Goal: Find specific fact: Find specific fact

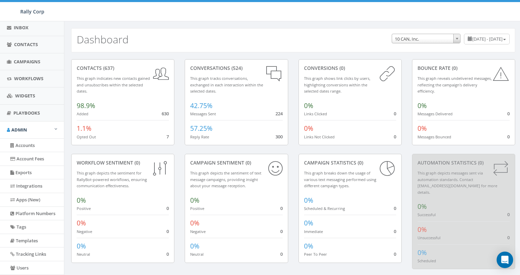
scroll to position [83, 0]
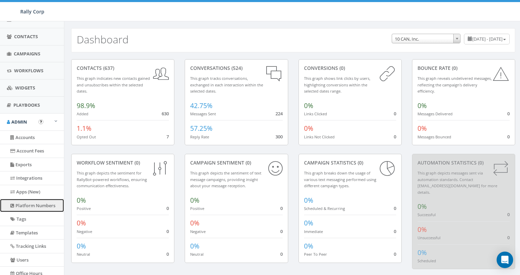
click at [32, 208] on link "Platform Numbers" at bounding box center [32, 205] width 64 height 13
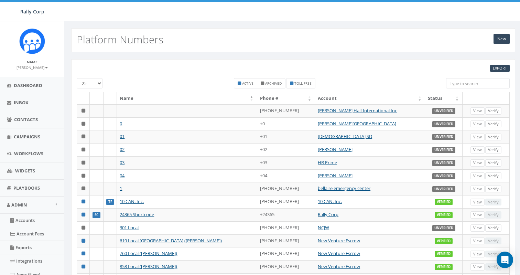
click at [455, 82] on input "search" at bounding box center [478, 83] width 64 height 10
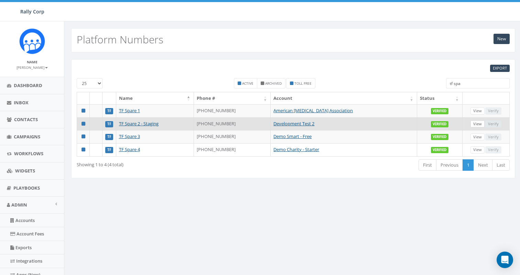
type input "tf spa"
click at [478, 124] on link "View" at bounding box center [478, 123] width 14 height 7
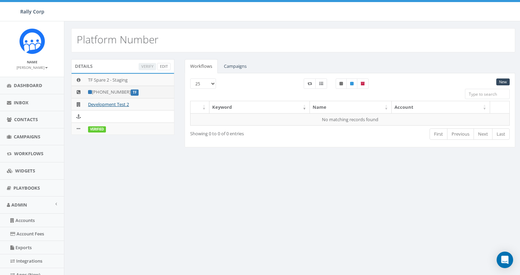
drag, startPoint x: 128, startPoint y: 92, endPoint x: 93, endPoint y: 89, distance: 34.5
click at [93, 89] on td "+1 844-979-0755 TF" at bounding box center [129, 92] width 89 height 12
copy td "[PHONE_NUMBER]"
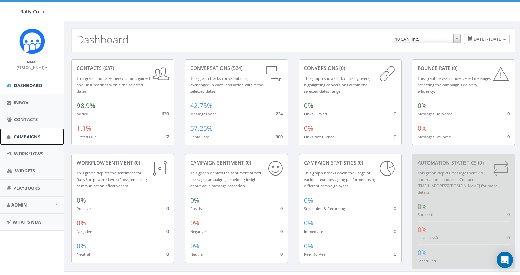
click at [22, 137] on span "Campaigns" at bounding box center [27, 136] width 26 height 6
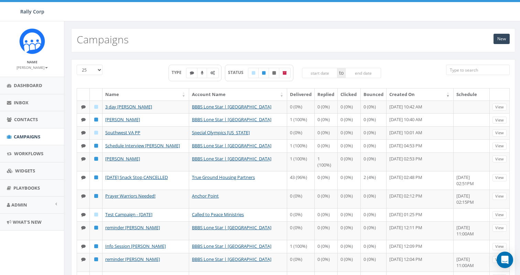
click at [462, 72] on input "search" at bounding box center [478, 70] width 64 height 10
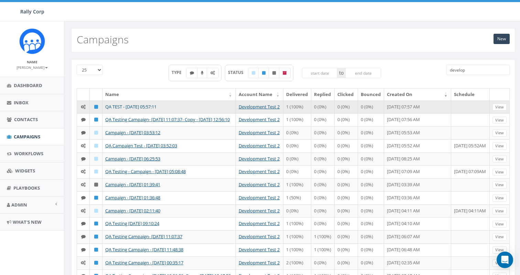
type input "develop"
click at [150, 108] on link "QA TEST - [DATE] 05:57:11" at bounding box center [130, 107] width 51 height 6
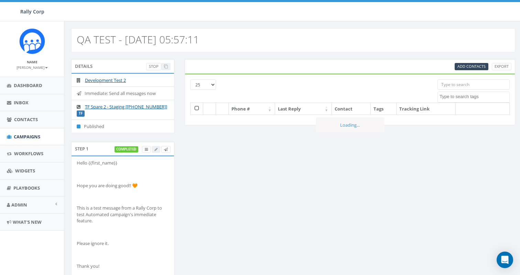
select select
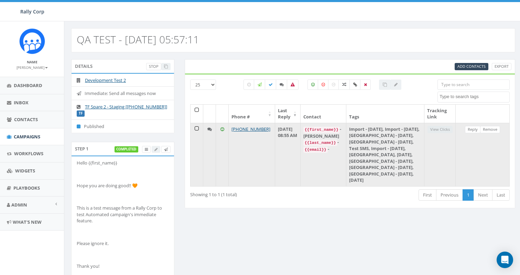
drag, startPoint x: 269, startPoint y: 128, endPoint x: 226, endPoint y: 129, distance: 43.7
click at [226, 129] on tr "+1 858-736-5358 [DATE] 08:55 AM {{first_name}} - [PERSON_NAME] {{last_name}} - …" at bounding box center [350, 154] width 319 height 63
copy tr "[PHONE_NUMBER]"
